Goal: Task Accomplishment & Management: Use online tool/utility

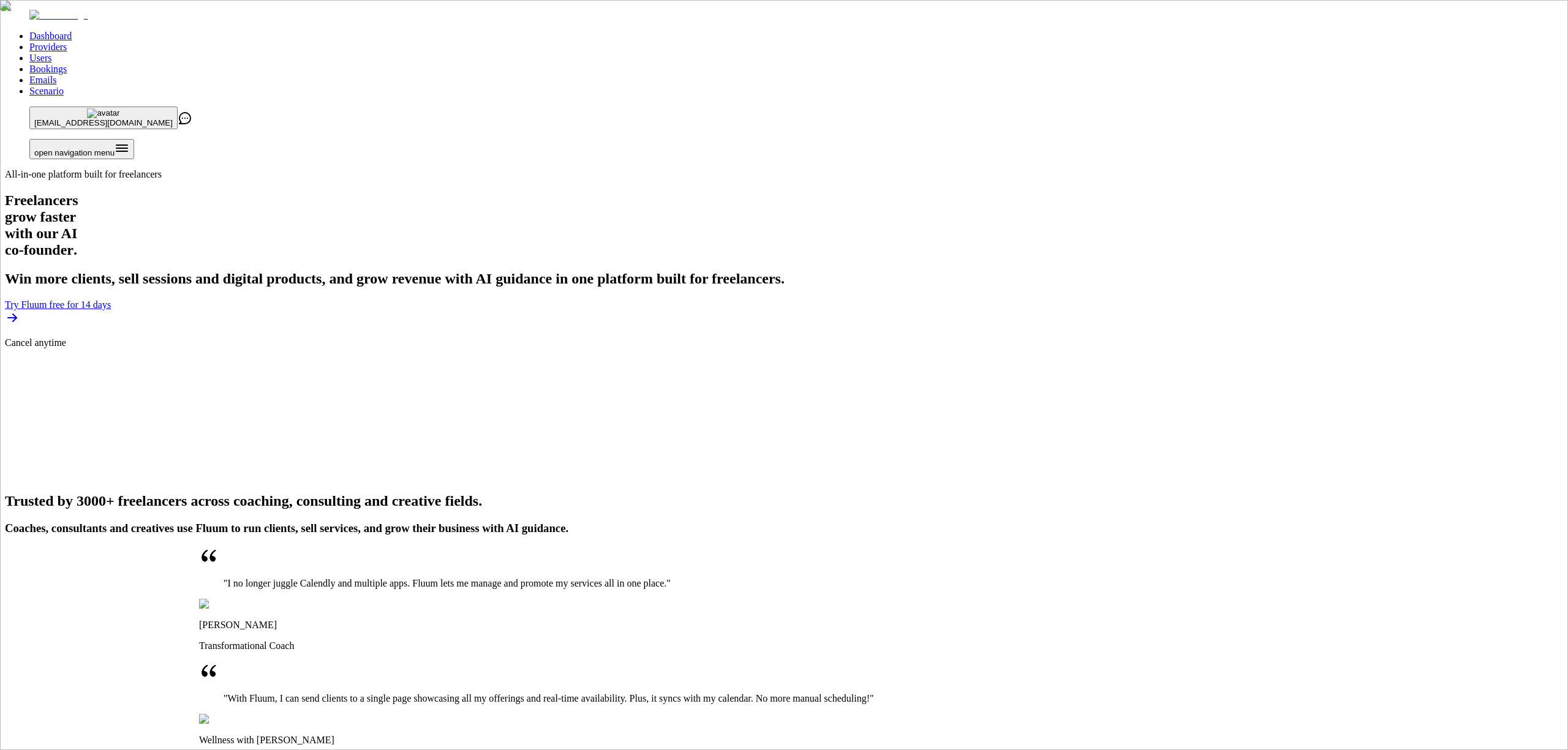
click at [67, 41] on link "Providers" at bounding box center [48, 46] width 37 height 11
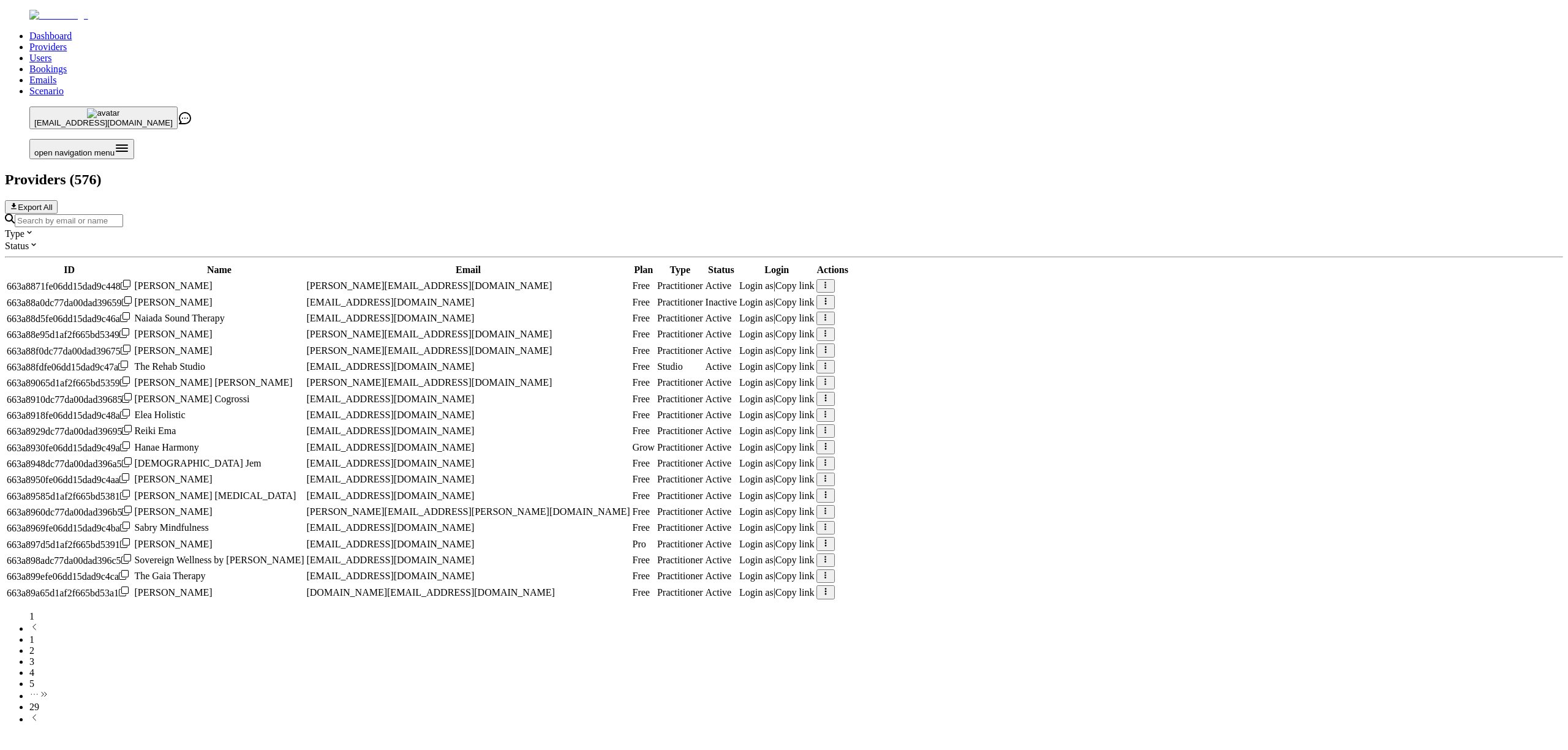
click at [123, 214] on input "Search by email or name" at bounding box center [68, 220] width 109 height 13
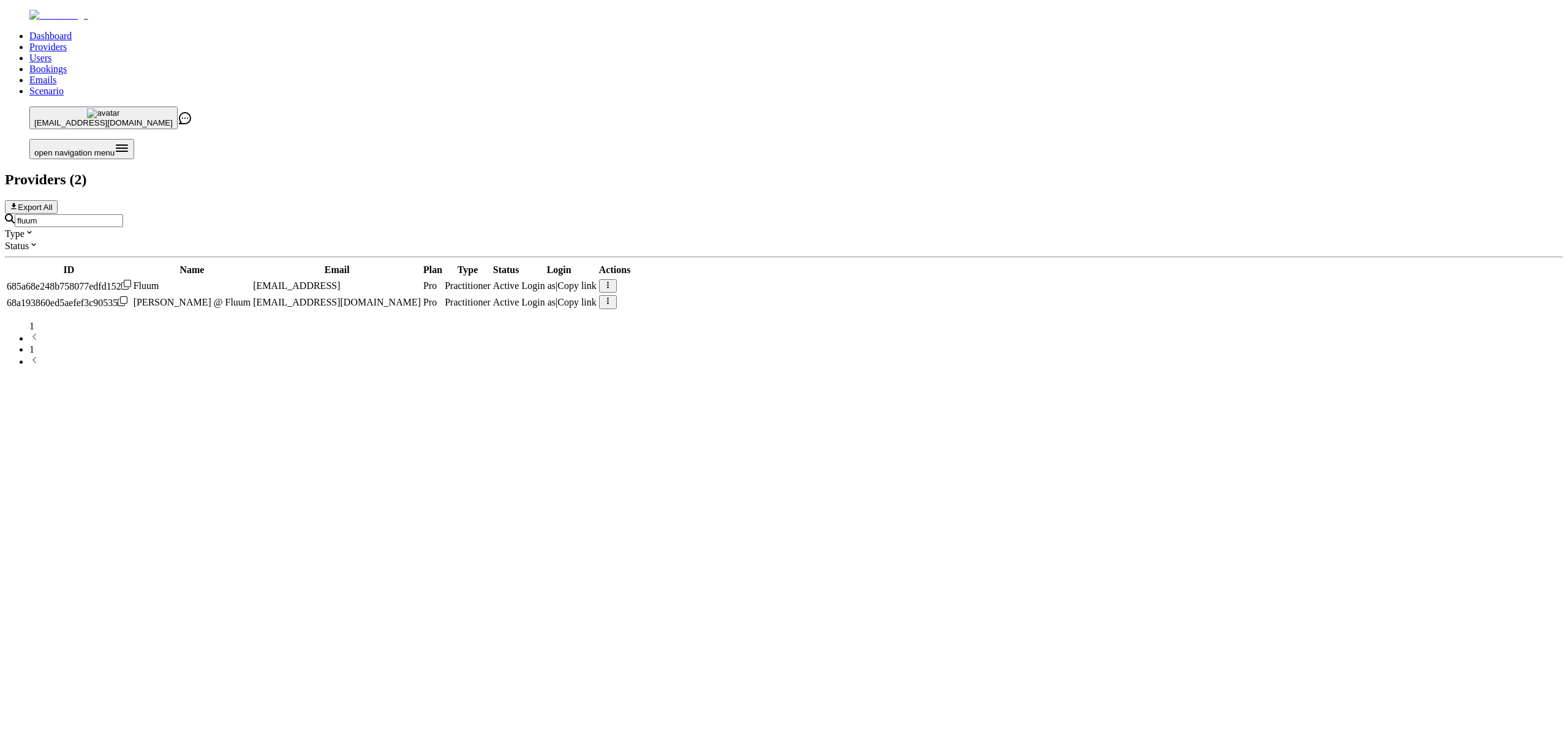
type input "fluum"
click at [556, 281] on span "Login as" at bounding box center [539, 286] width 35 height 11
